Goal: Check status: Check status

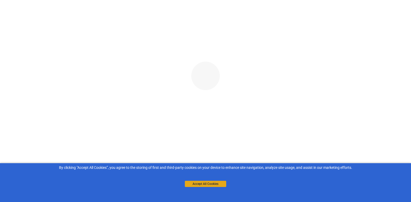
click at [205, 182] on button "Accept All Cookies" at bounding box center [205, 184] width 41 height 6
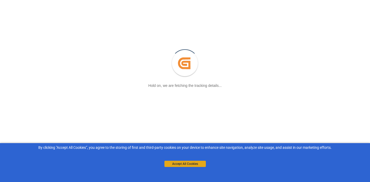
click at [180, 164] on button "Accept All Cookies" at bounding box center [184, 164] width 41 height 6
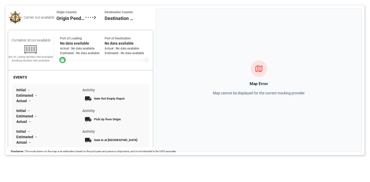
scroll to position [12, 0]
